Goal: Transaction & Acquisition: Book appointment/travel/reservation

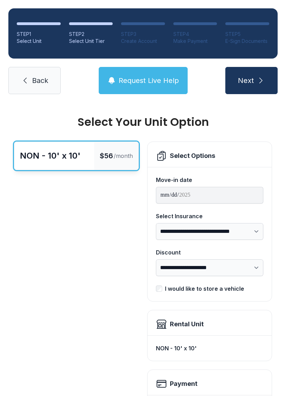
click at [117, 161] on div "$56 /month" at bounding box center [116, 156] width 44 height 28
click at [111, 162] on div "$56 /month" at bounding box center [116, 156] width 44 height 28
click at [34, 83] on span "Back" at bounding box center [40, 81] width 16 height 10
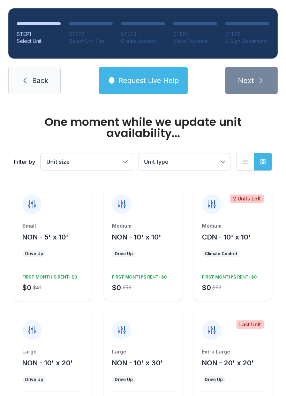
click at [42, 84] on span "Back" at bounding box center [40, 81] width 16 height 10
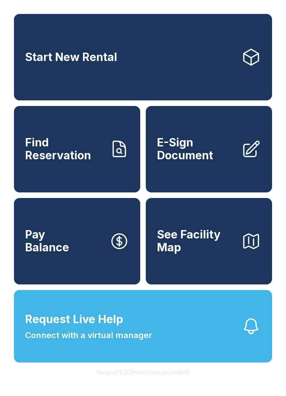
click at [256, 56] on icon at bounding box center [251, 57] width 20 height 20
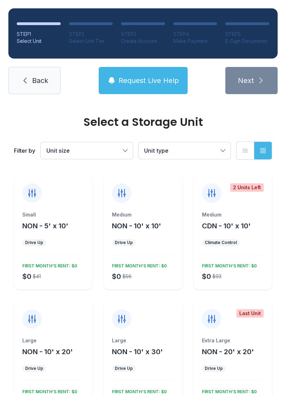
click at [152, 235] on div "Medium NON - 10' x 10' Drive Up $0 $56 FIRST MONTH’S RENT: $0" at bounding box center [142, 250] width 78 height 78
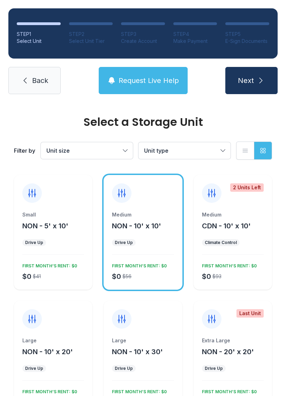
click at [256, 77] on icon "submit" at bounding box center [260, 80] width 8 height 8
